Goal: Task Accomplishment & Management: Manage account settings

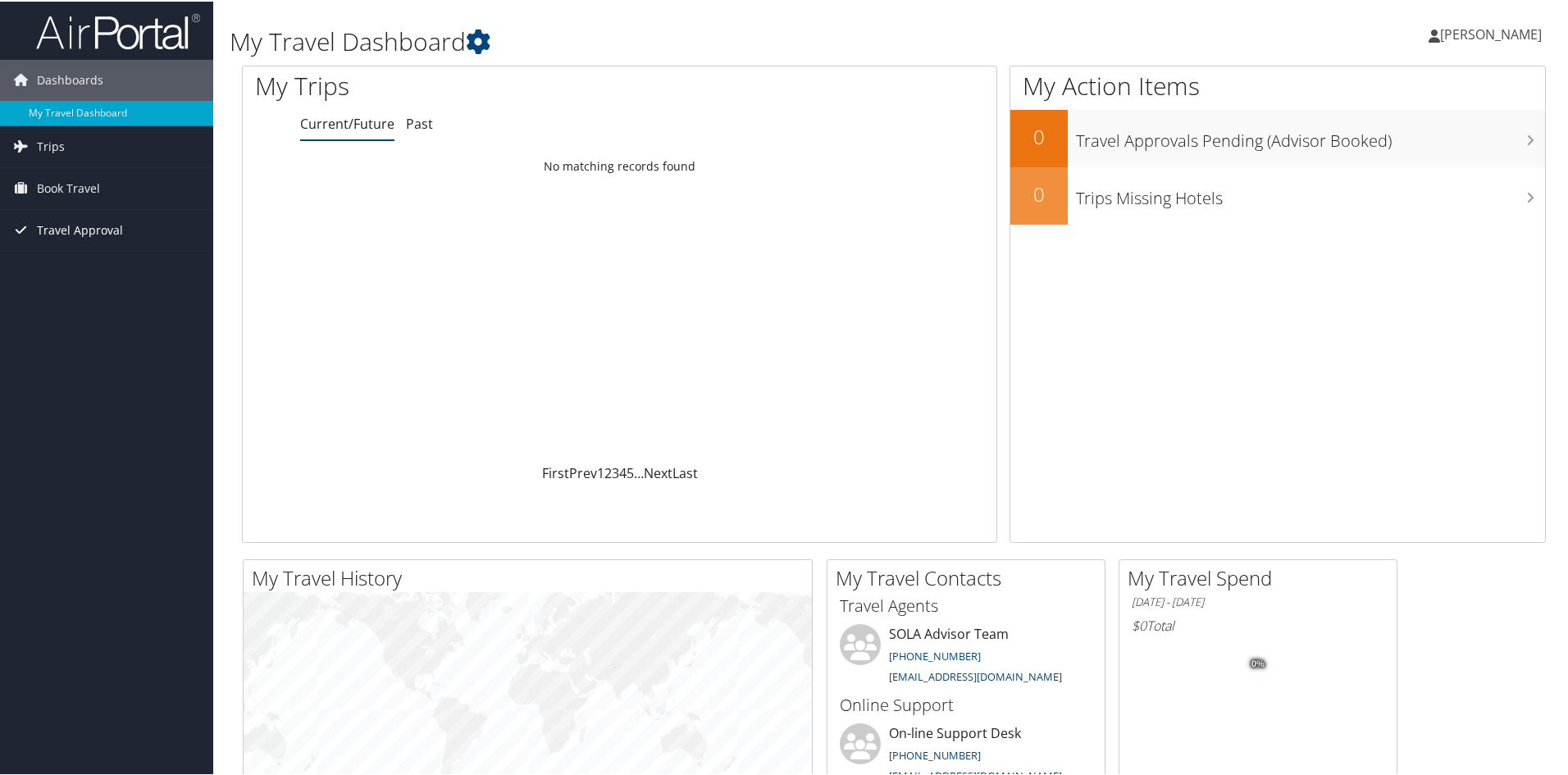
click at [86, 230] on span "Travel Approval" at bounding box center [80, 229] width 86 height 41
click at [65, 334] on link "Approvals (Beta)" at bounding box center [106, 336] width 214 height 25
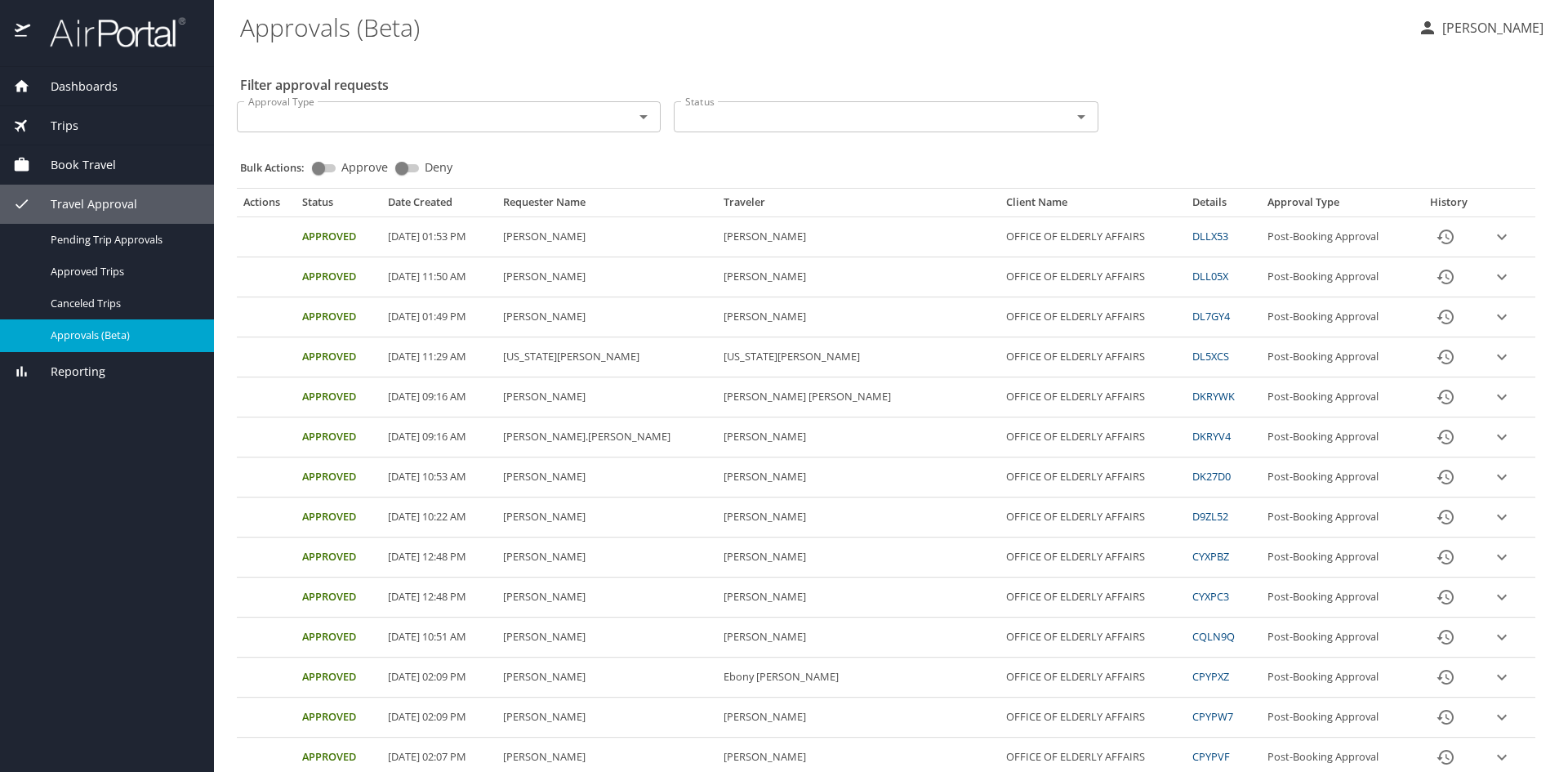
click at [1425, 28] on icon "button" at bounding box center [1428, 28] width 20 height 20
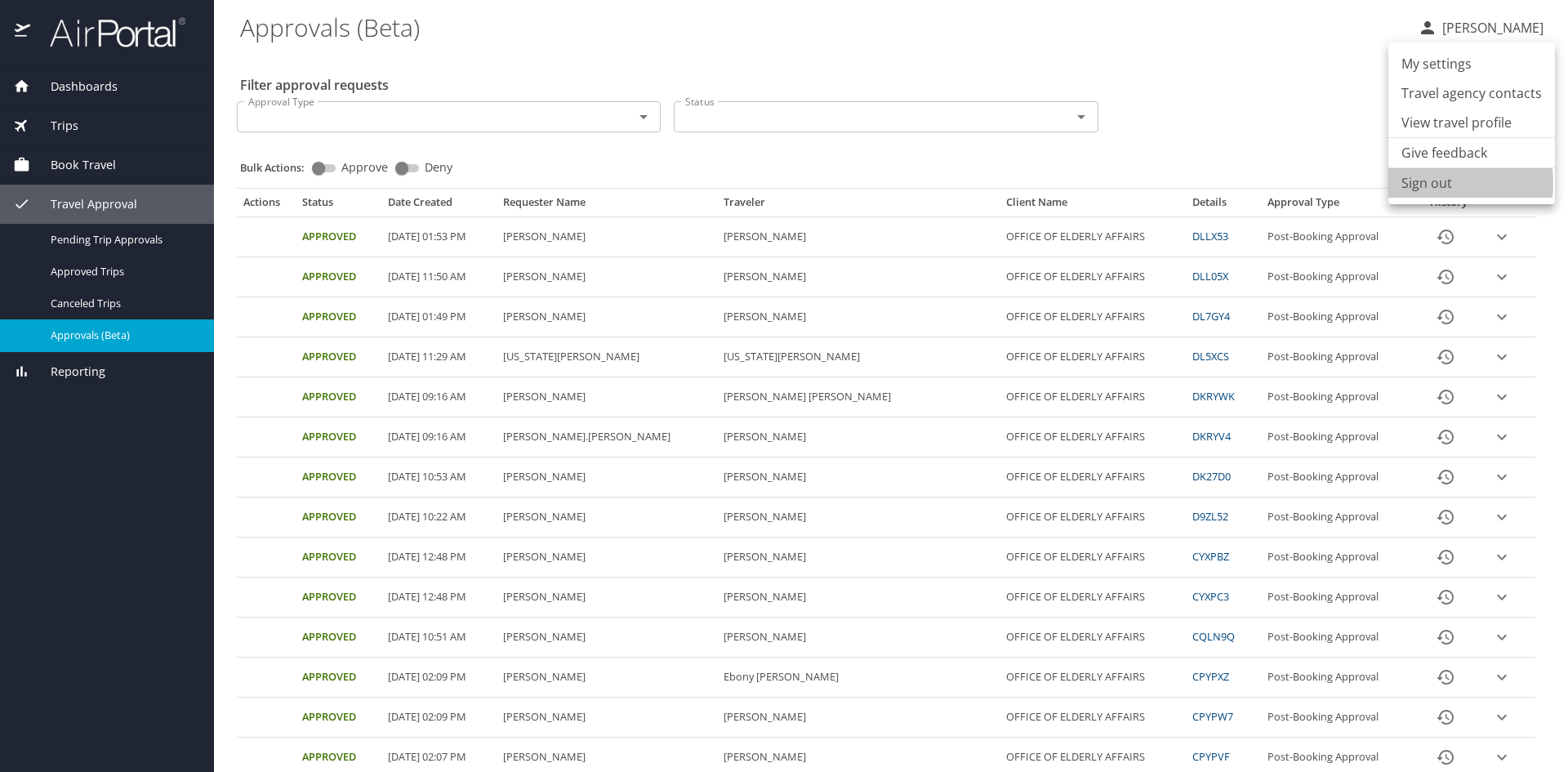
click at [1426, 184] on li "Sign out" at bounding box center [1472, 183] width 166 height 29
